Goal: Information Seeking & Learning: Learn about a topic

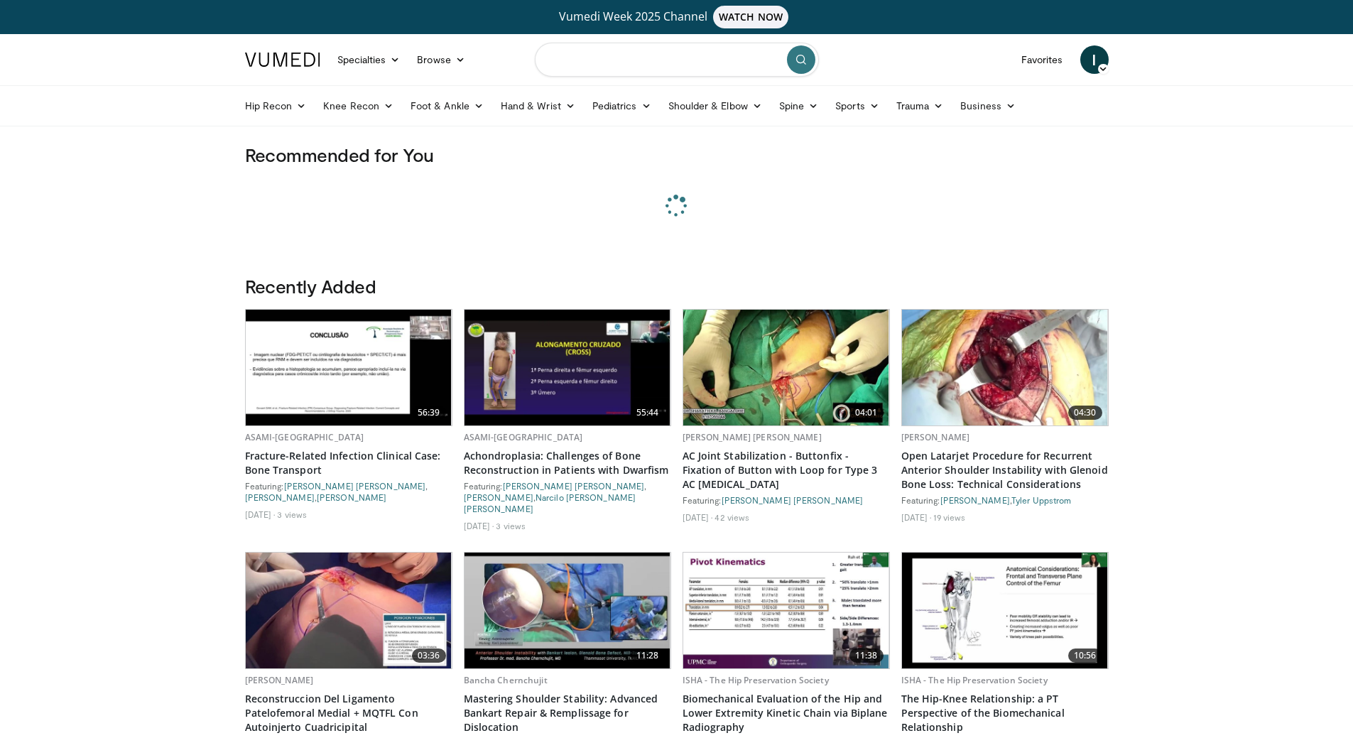
click at [660, 70] on input "Search topics, interventions" at bounding box center [677, 60] width 284 height 34
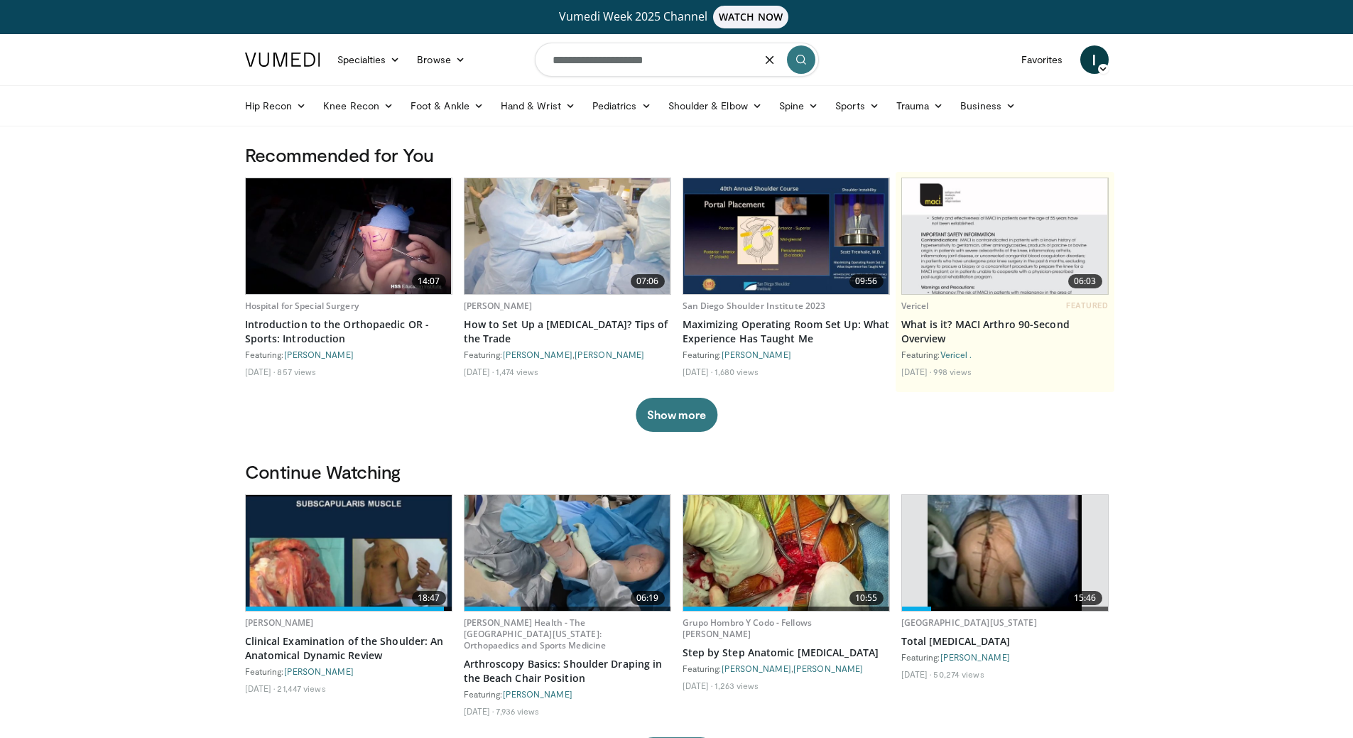
type input "**********"
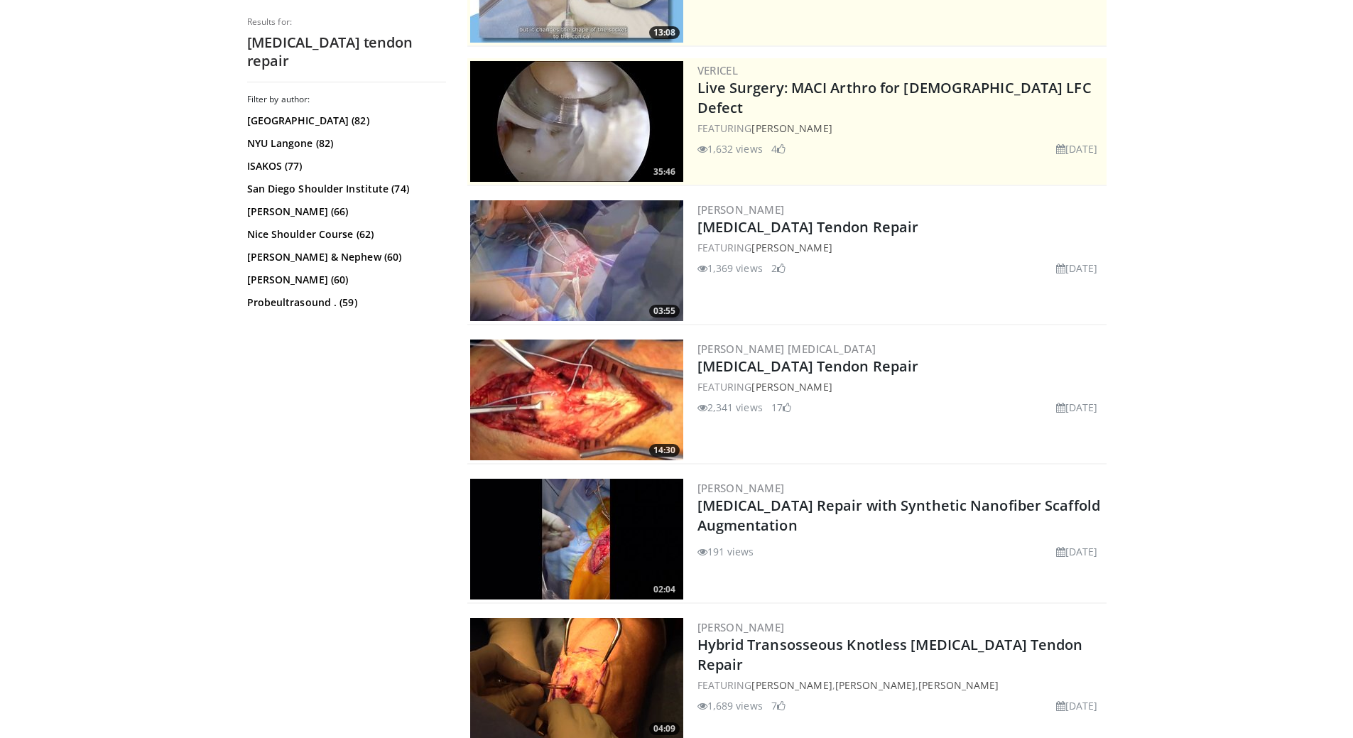
scroll to position [269, 0]
